Goal: Task Accomplishment & Management: Use online tool/utility

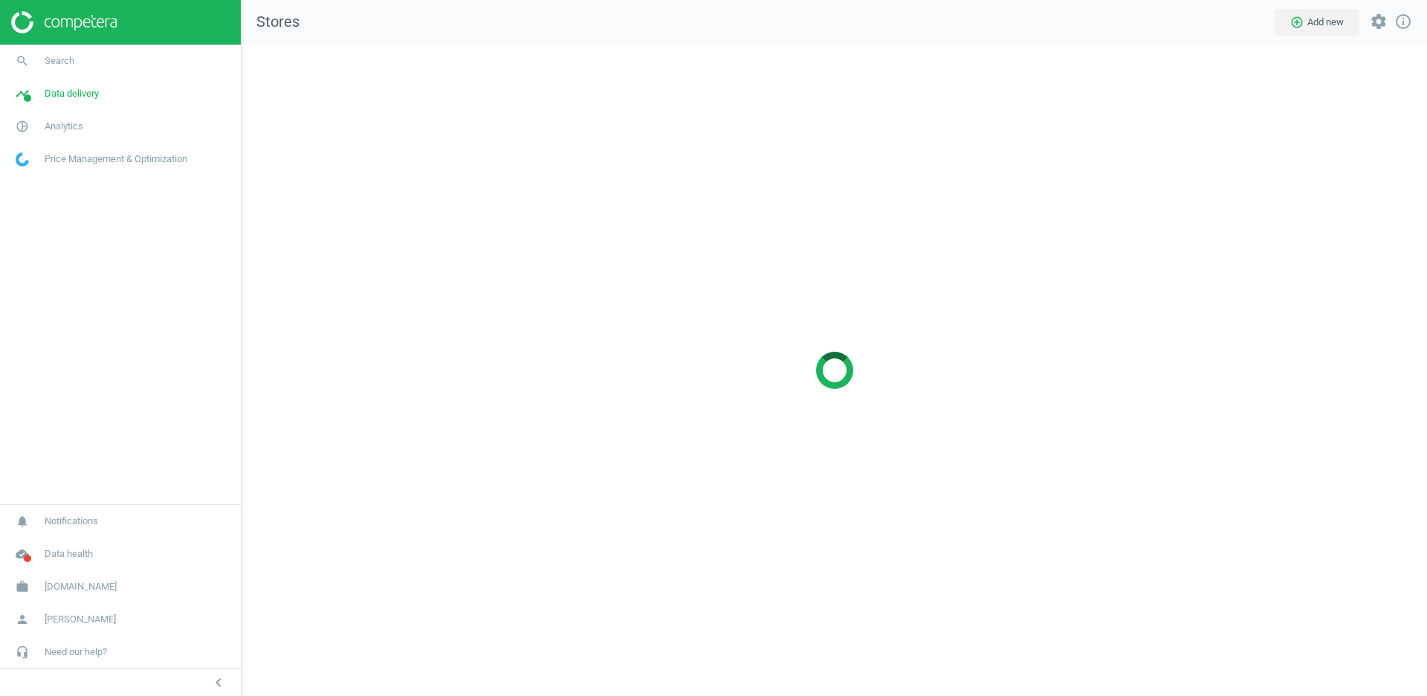
scroll to position [651, 1187]
click at [71, 581] on span "[DOMAIN_NAME]" at bounding box center [81, 586] width 72 height 13
click at [49, 540] on span "Switch campaign" at bounding box center [49, 543] width 66 height 12
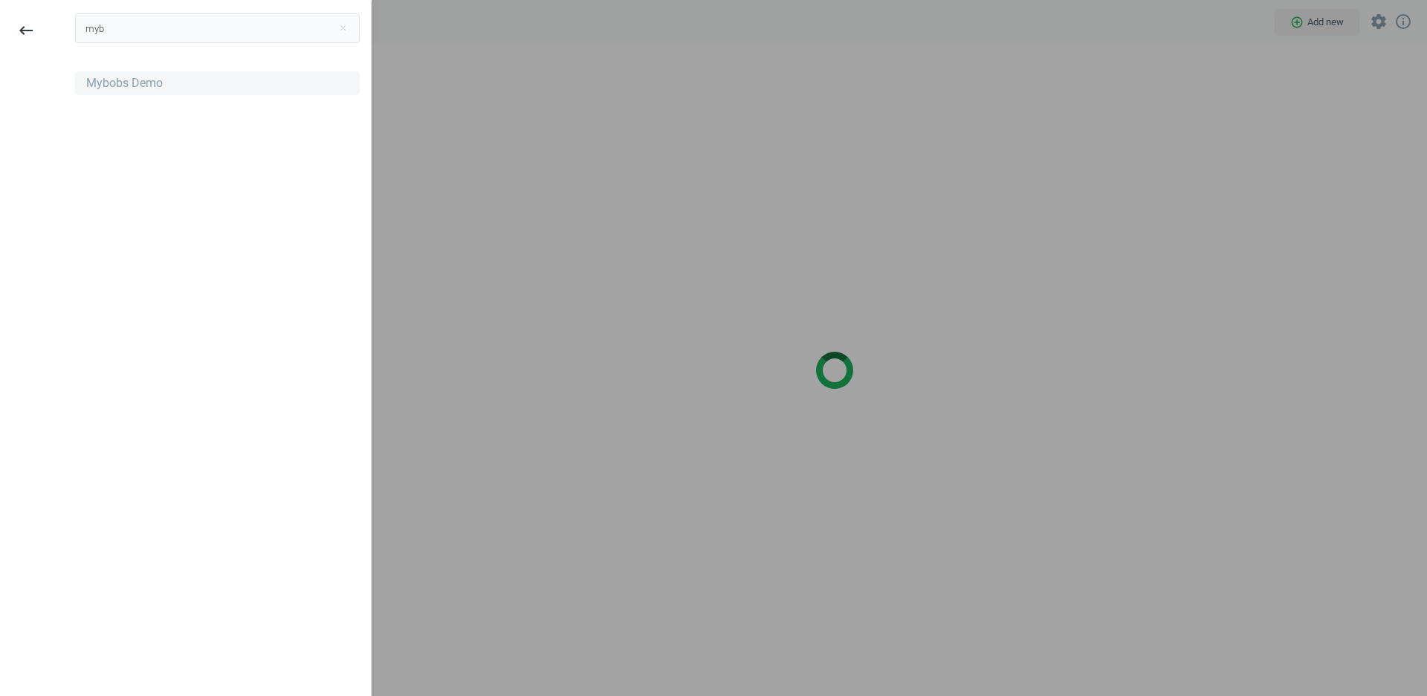
type input "myb"
click at [145, 80] on div "Mybobs Demo" at bounding box center [124, 83] width 77 height 16
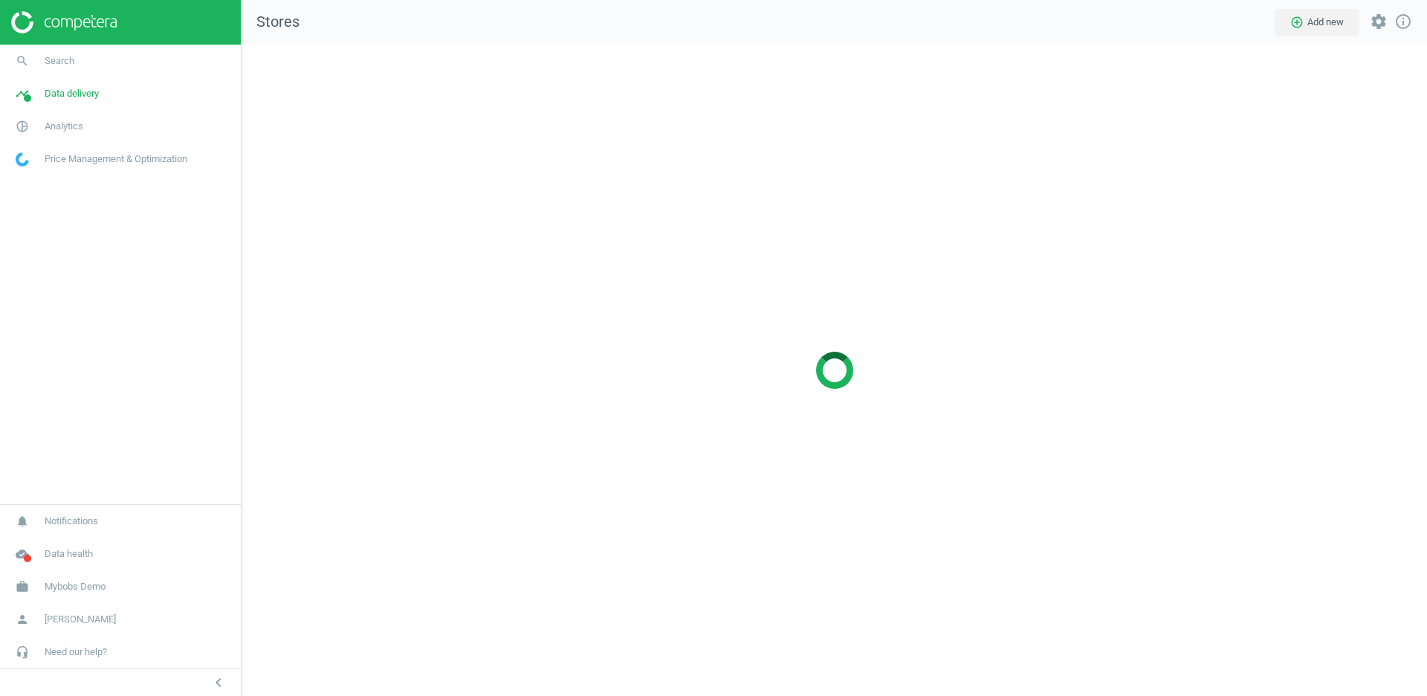
scroll to position [651, 1187]
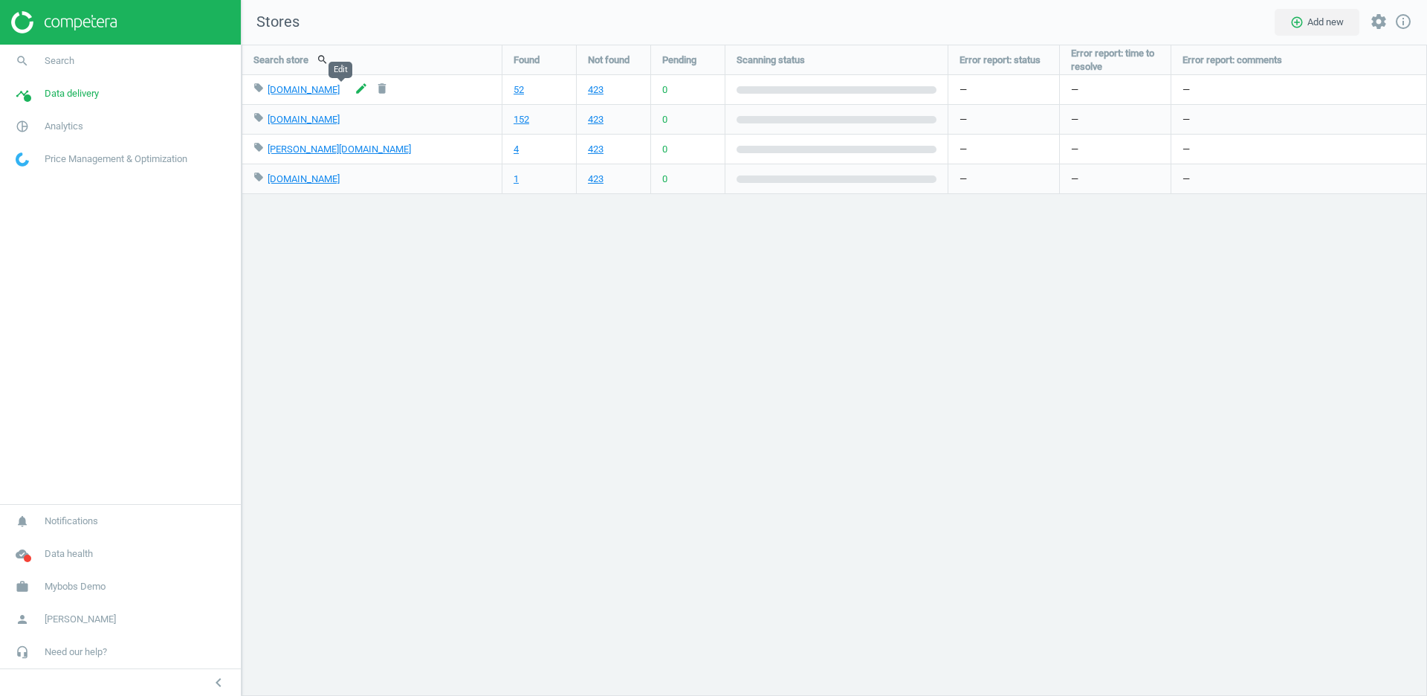
click at [355, 89] on icon "edit" at bounding box center [361, 88] width 13 height 13
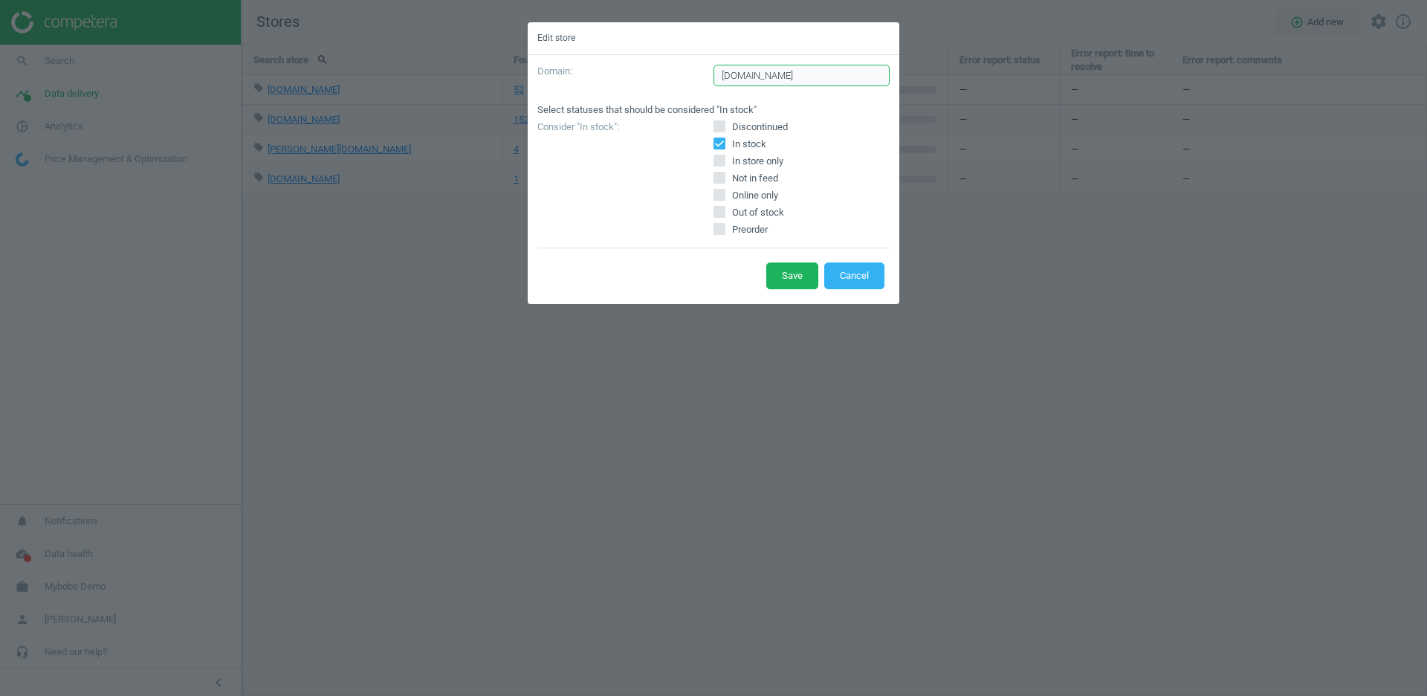
click at [795, 77] on input "arhaus.com" at bounding box center [802, 76] width 176 height 22
click at [859, 272] on button "Cancel" at bounding box center [855, 275] width 60 height 27
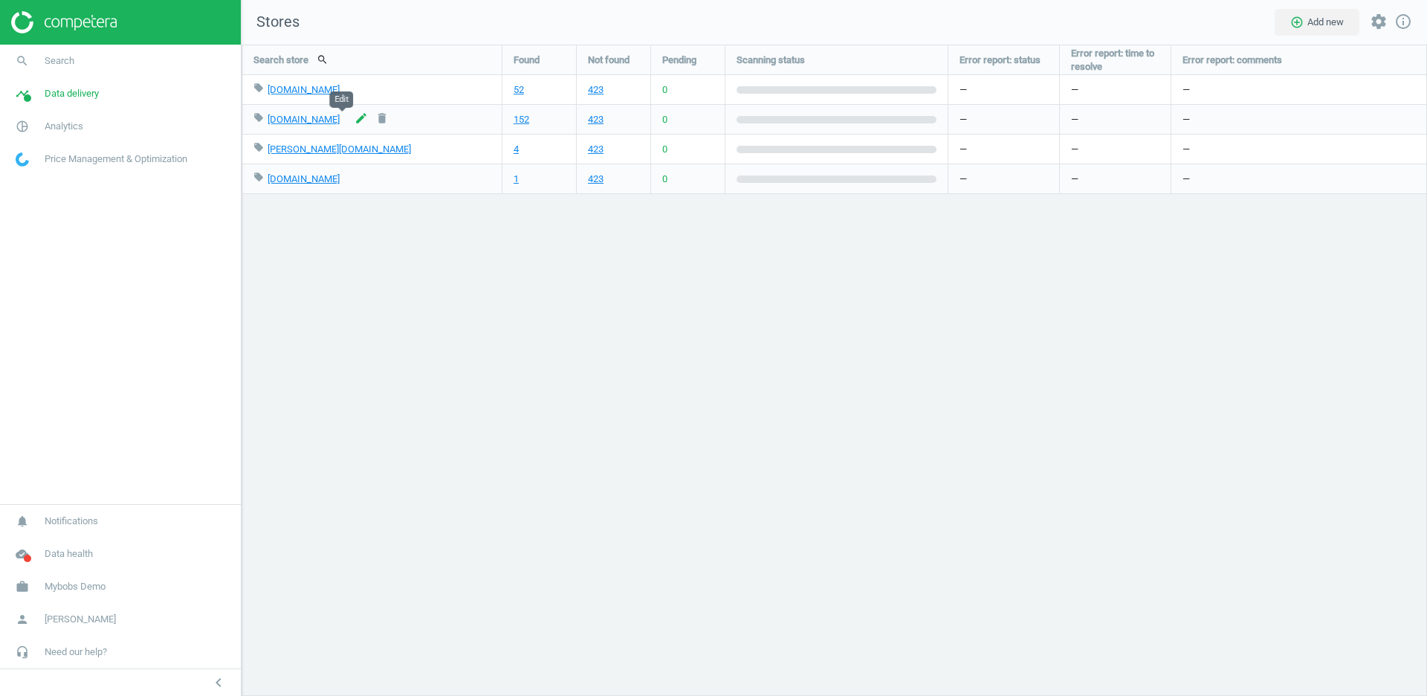
click at [355, 117] on icon "edit" at bounding box center [361, 118] width 13 height 13
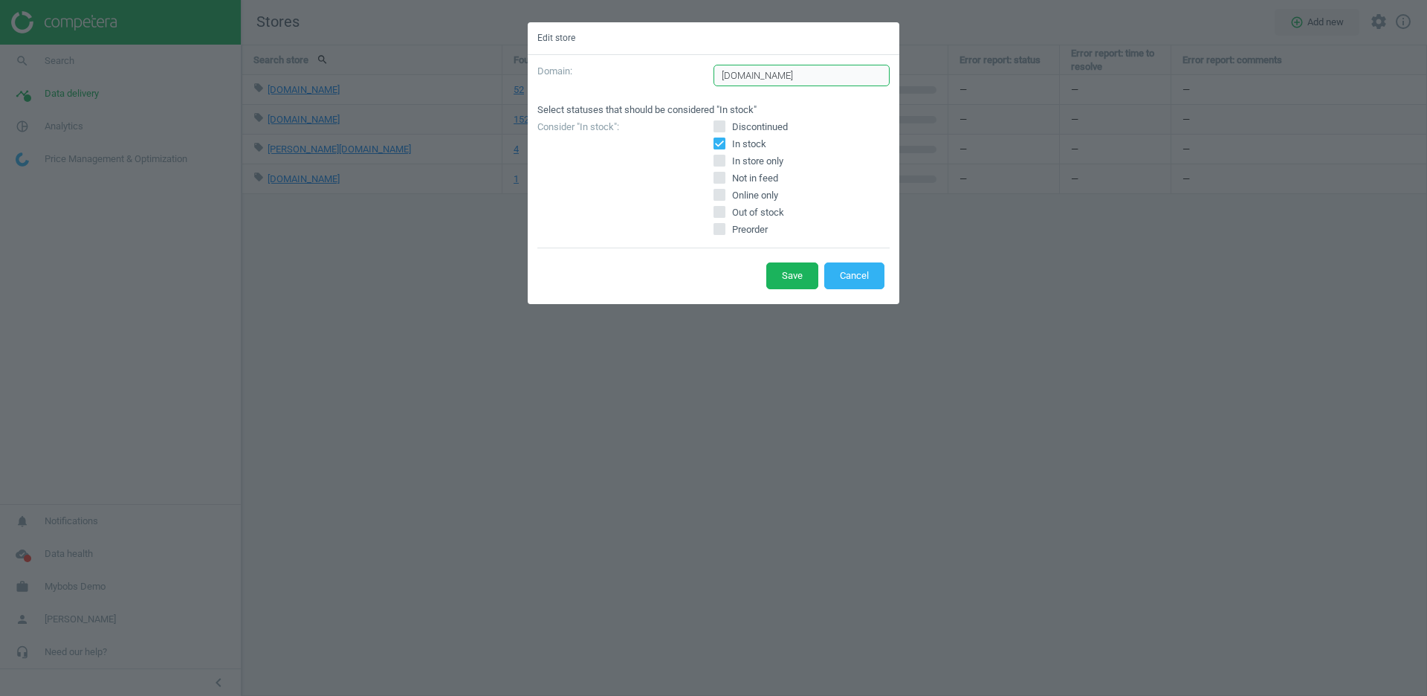
click at [789, 74] on input "wayfair.com" at bounding box center [802, 76] width 176 height 22
click at [856, 265] on button "Cancel" at bounding box center [855, 275] width 60 height 27
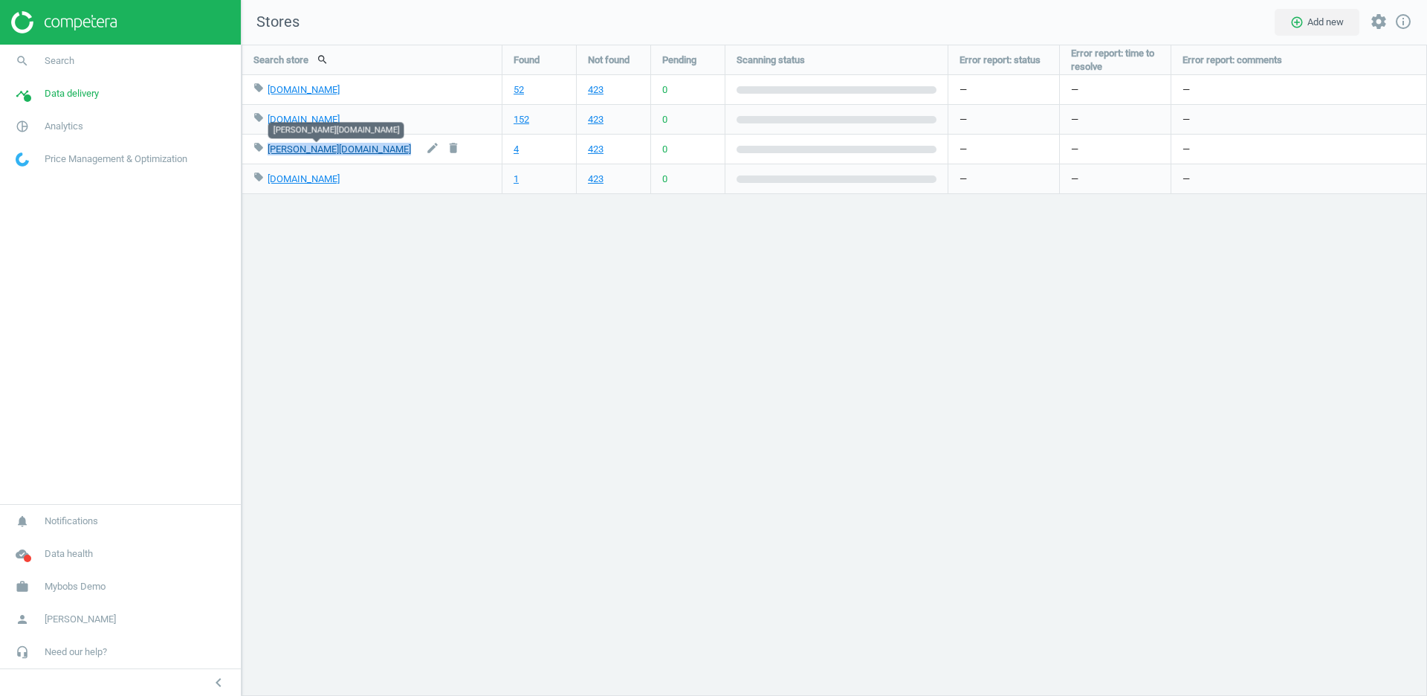
drag, startPoint x: 374, startPoint y: 148, endPoint x: 268, endPoint y: 149, distance: 106.3
click at [268, 149] on div "local_offer williams-sonoma.com edit delete" at bounding box center [372, 149] width 237 height 29
copy div "williams-sonoma.com edit delete"
drag, startPoint x: 300, startPoint y: 178, endPoint x: 265, endPoint y: 178, distance: 35.7
click at [265, 178] on div "local_offer rh.com edit delete" at bounding box center [372, 178] width 237 height 29
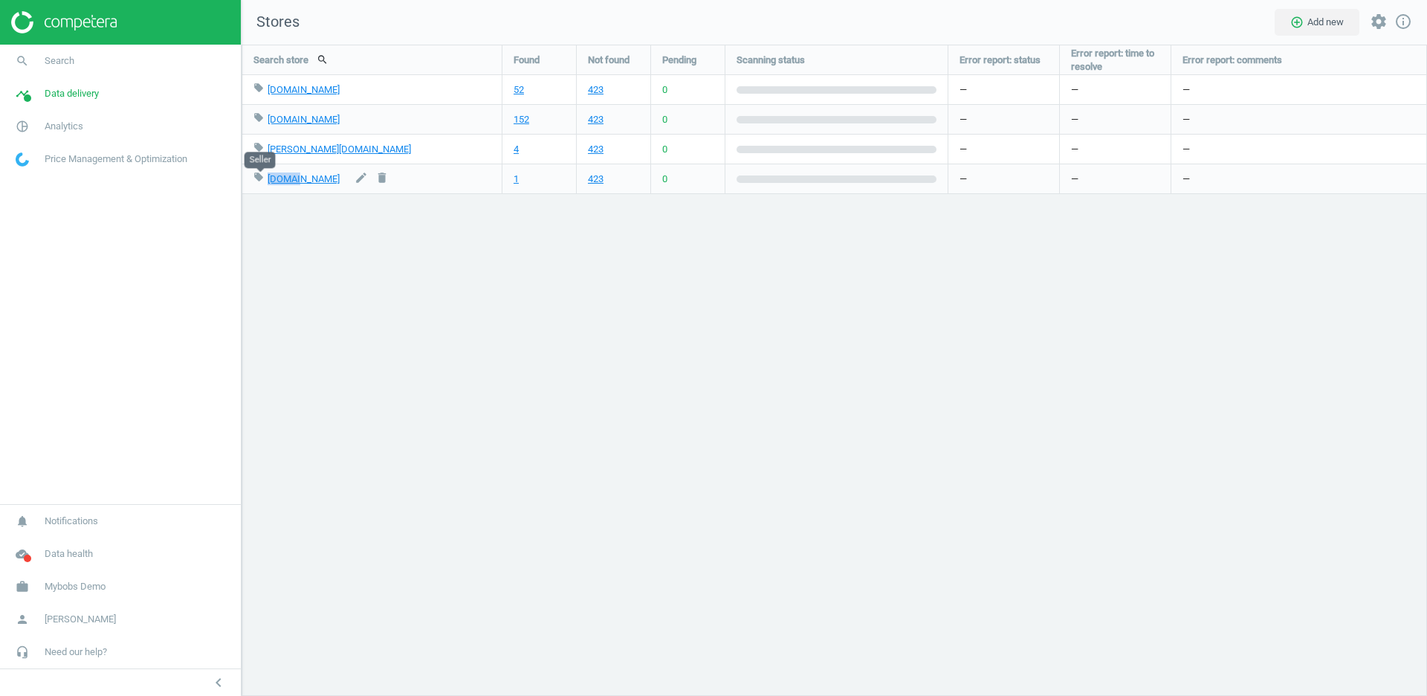
copy div "rh.com"
click at [63, 129] on span "Analytics" at bounding box center [64, 126] width 39 height 13
click at [33, 178] on span "Products" at bounding box center [33, 181] width 35 height 12
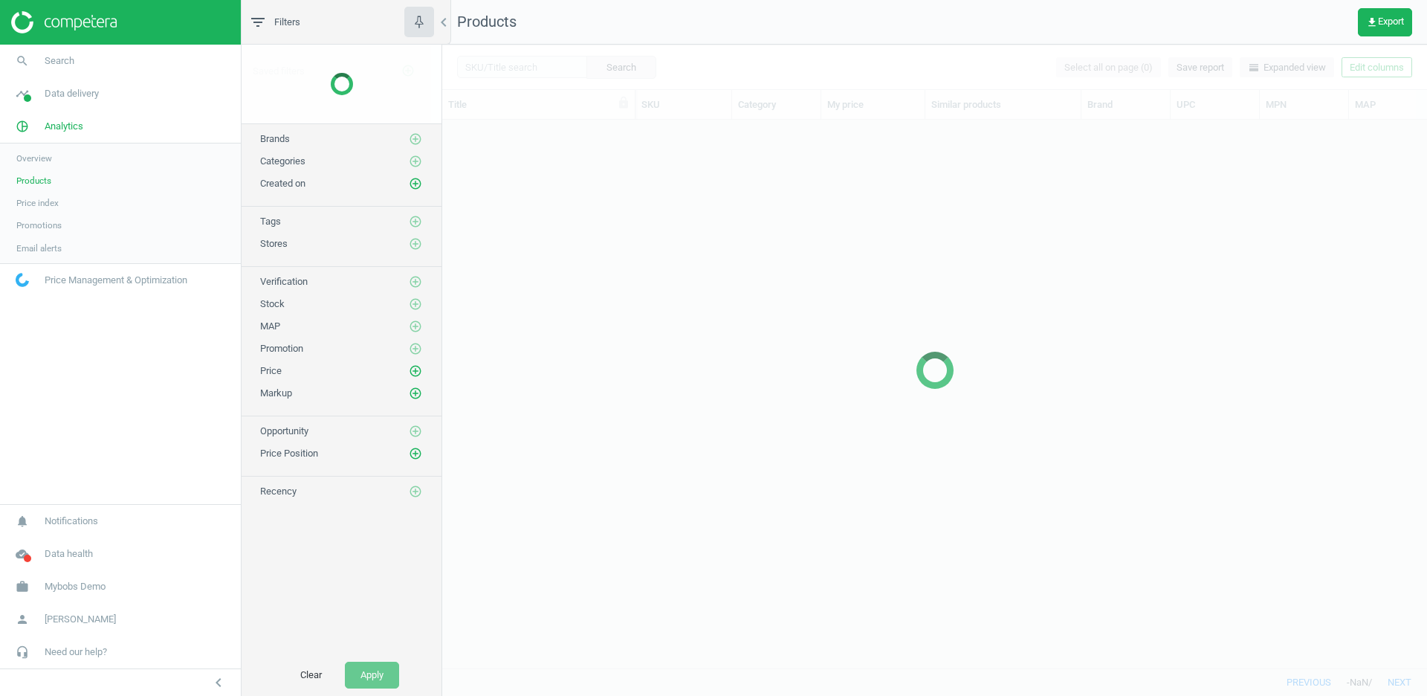
scroll to position [549, 984]
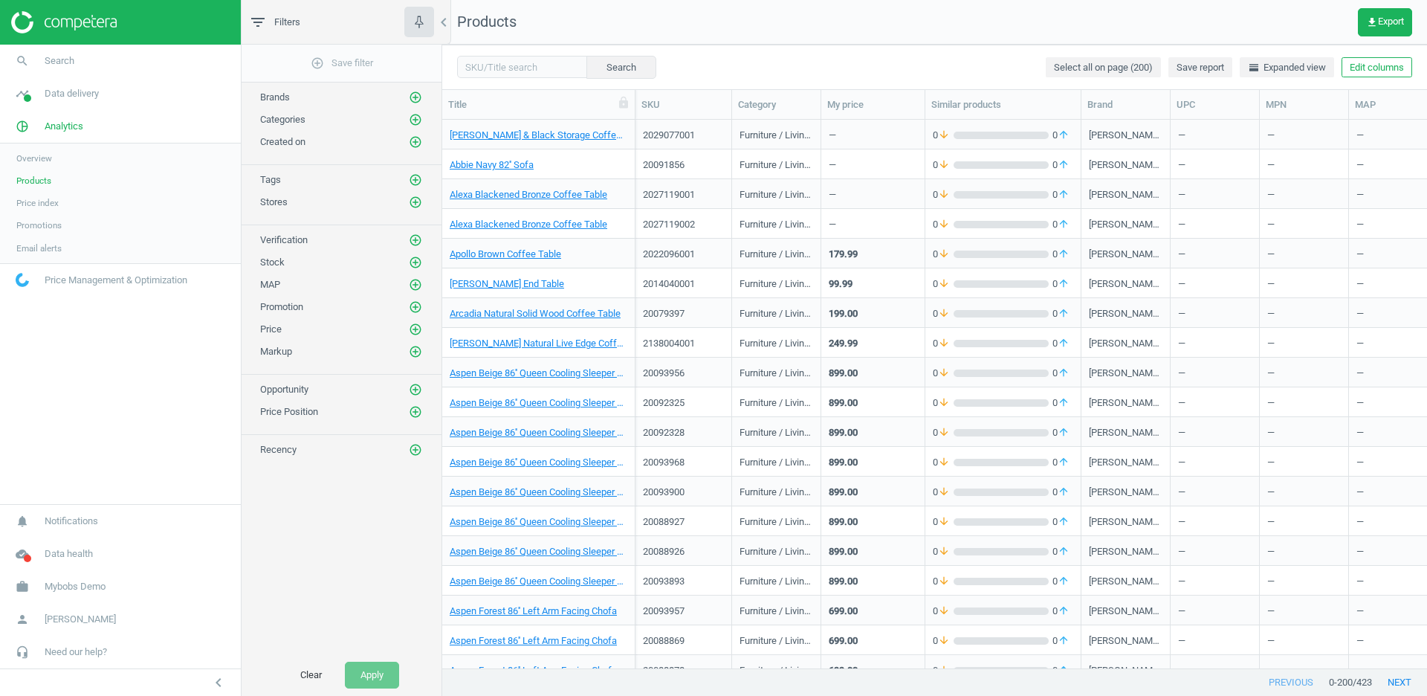
click at [719, 127] on div "2029077001" at bounding box center [683, 134] width 81 height 26
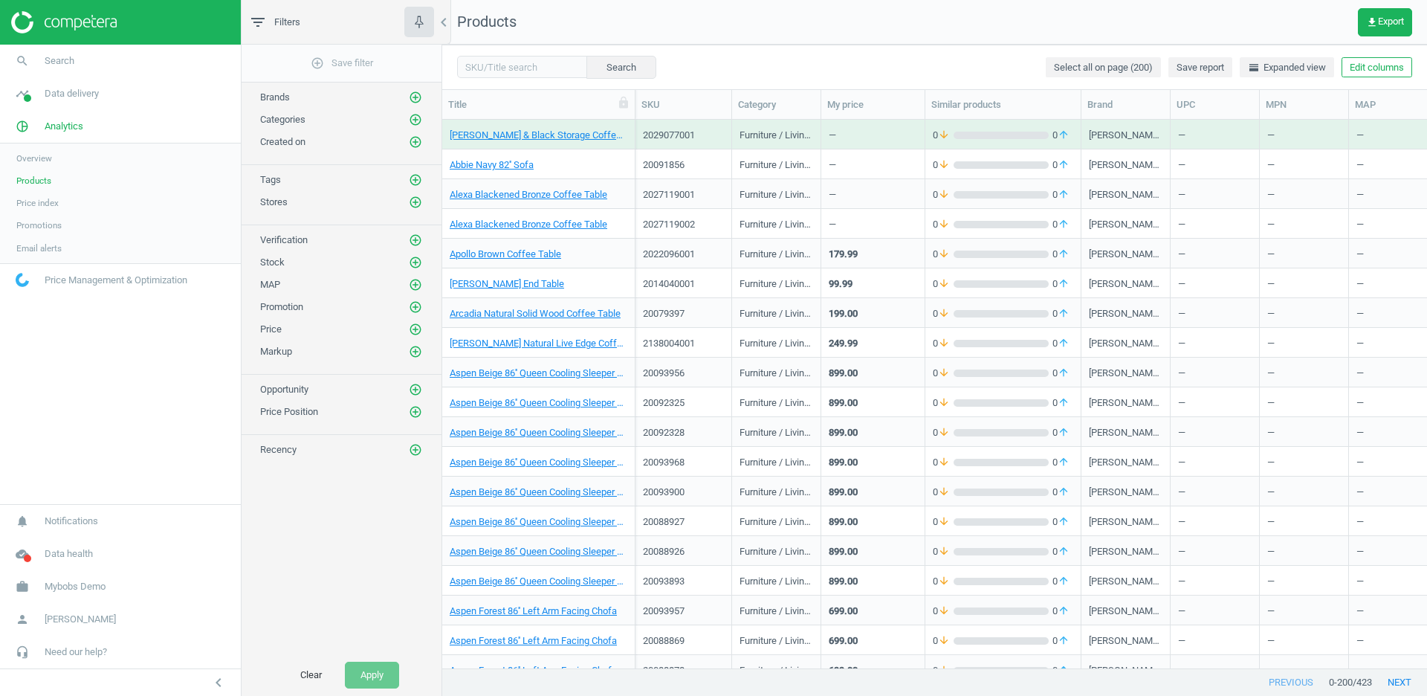
click at [719, 127] on div "2029077001" at bounding box center [683, 134] width 81 height 26
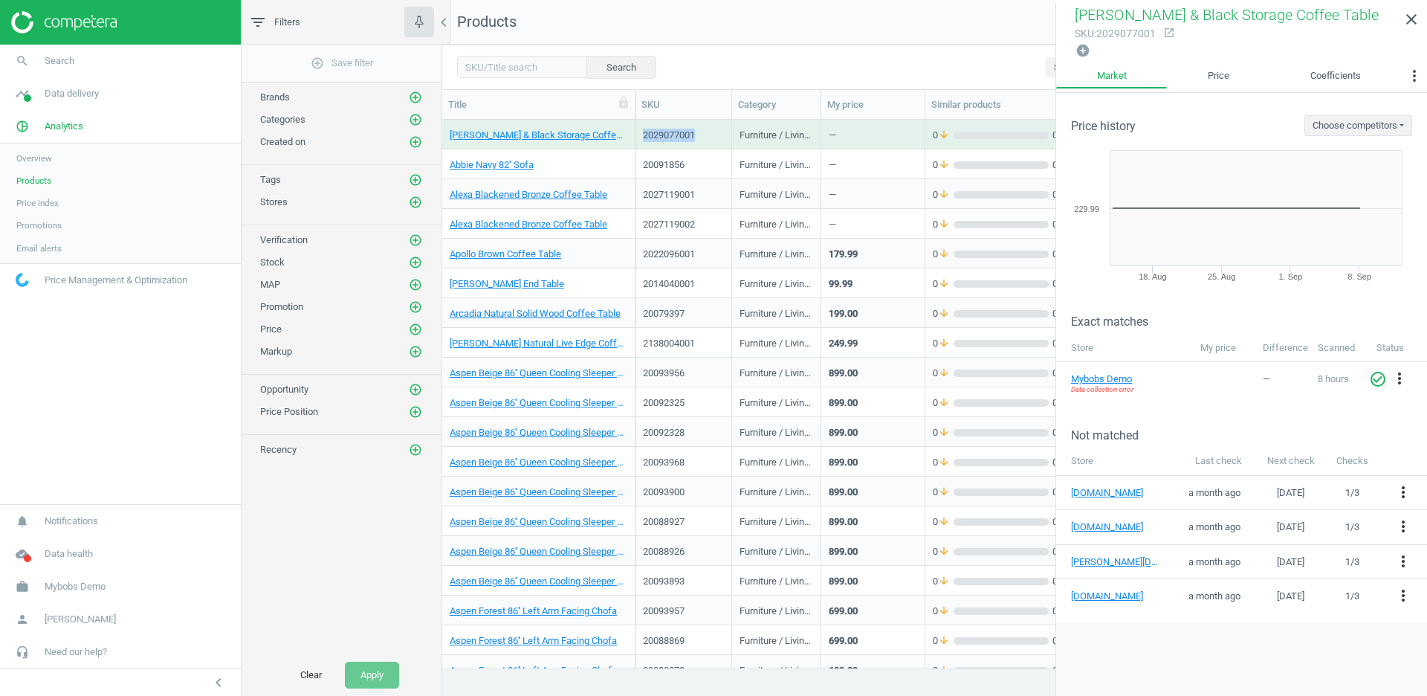
click at [709, 156] on div "20091856" at bounding box center [683, 164] width 81 height 26
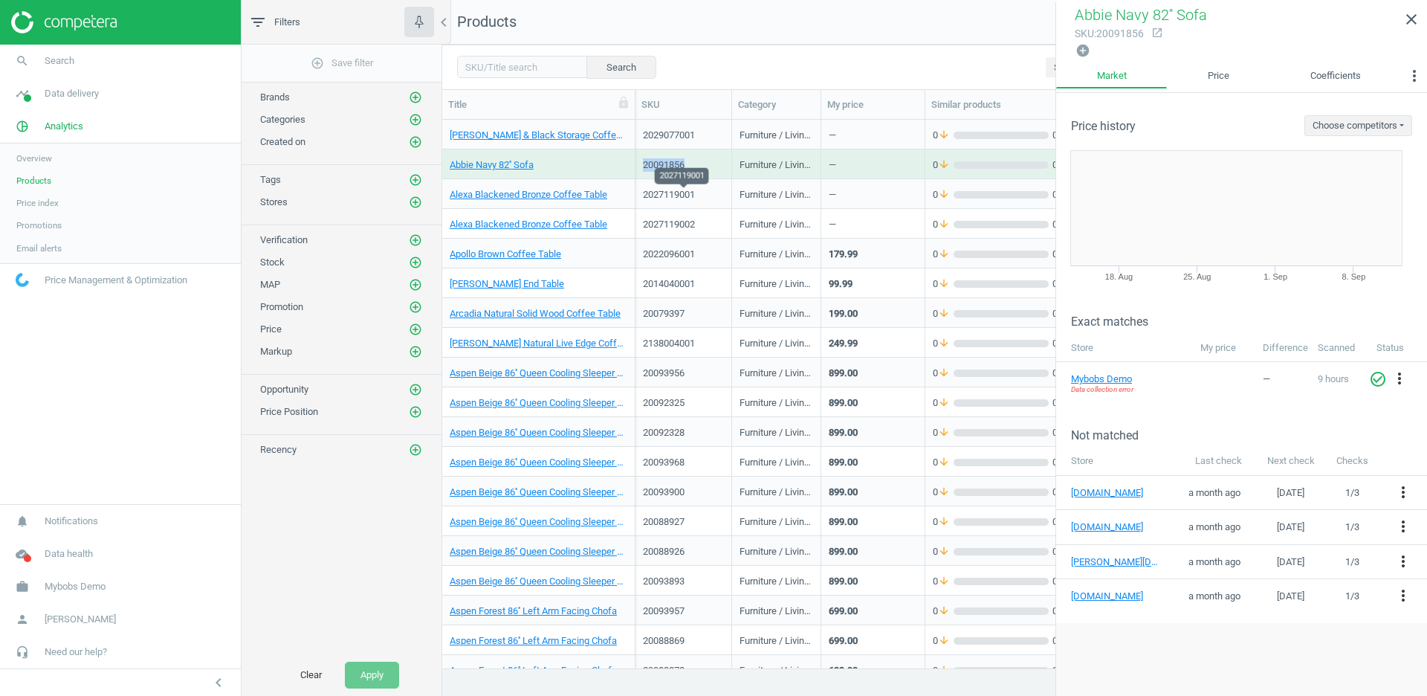
click at [706, 199] on div "2027119001" at bounding box center [683, 194] width 81 height 13
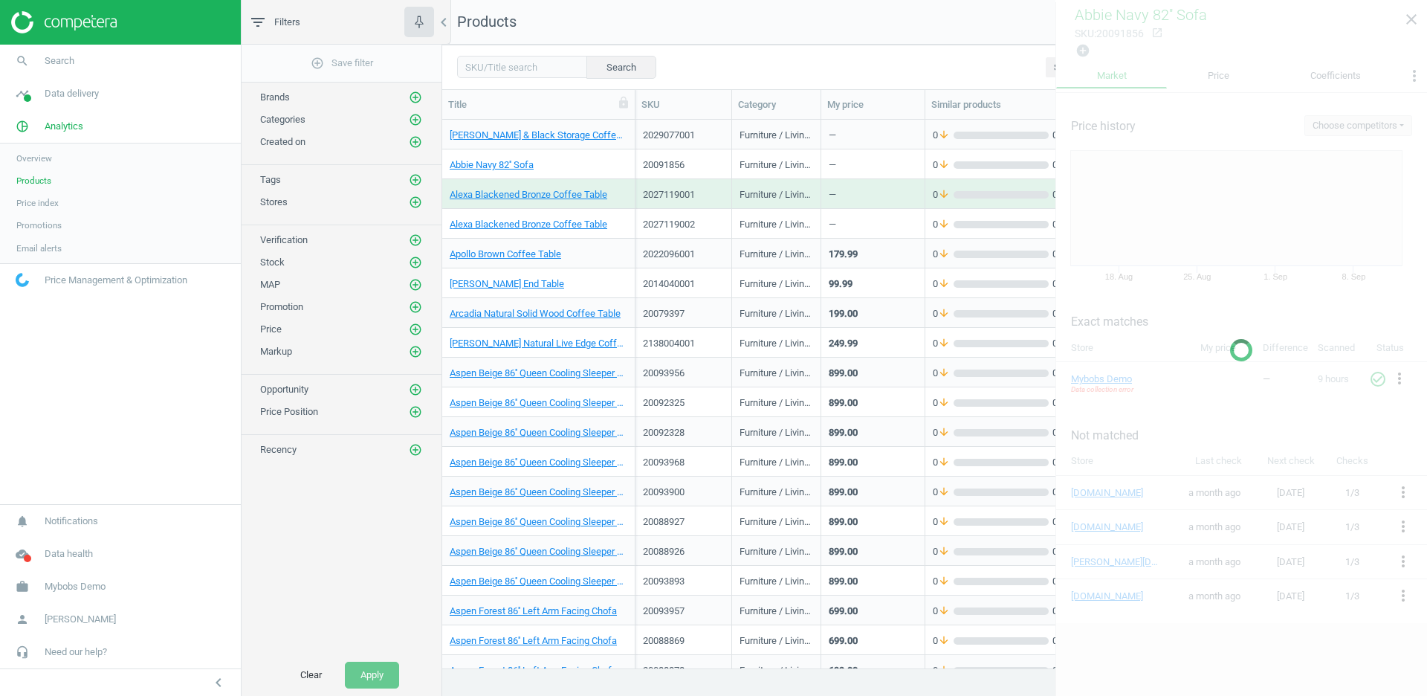
click at [706, 199] on div "2027119001" at bounding box center [683, 194] width 81 height 13
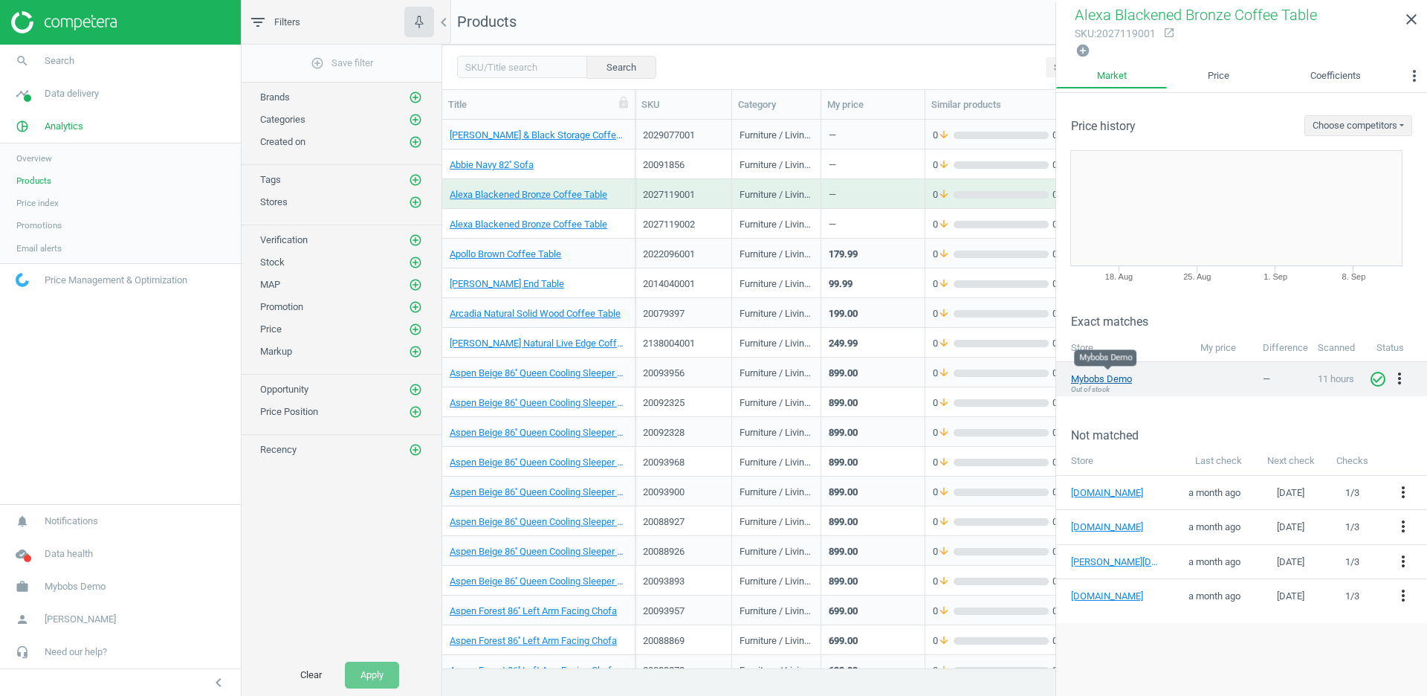
click at [1106, 374] on link "Mybobs Demo" at bounding box center [1108, 378] width 74 height 13
